Goal: Task Accomplishment & Management: Use online tool/utility

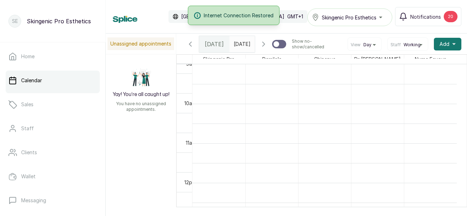
scroll to position [366, 0]
